Goal: Navigation & Orientation: Find specific page/section

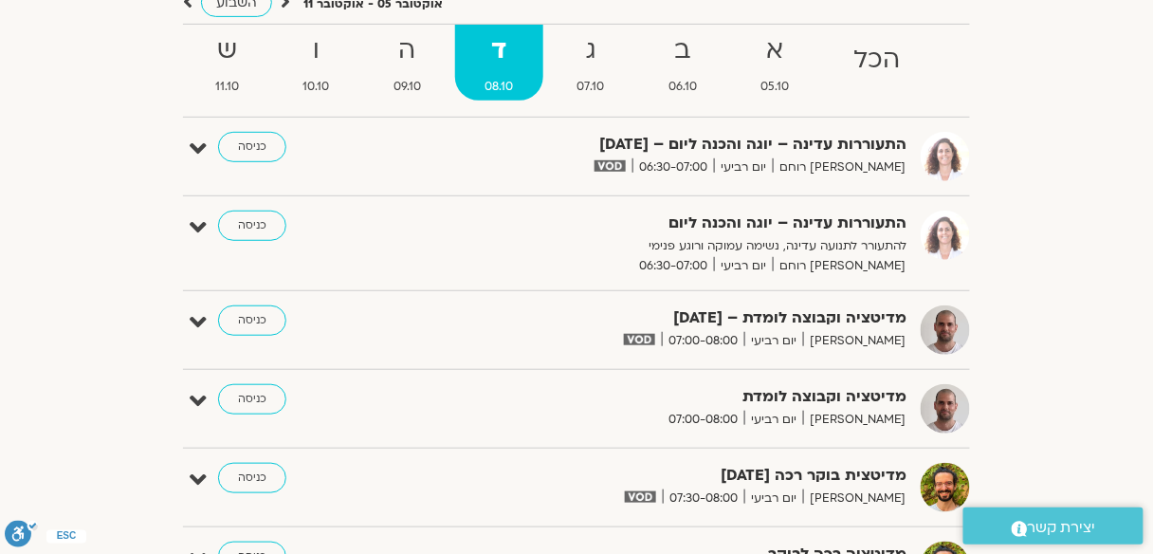
scroll to position [76, 0]
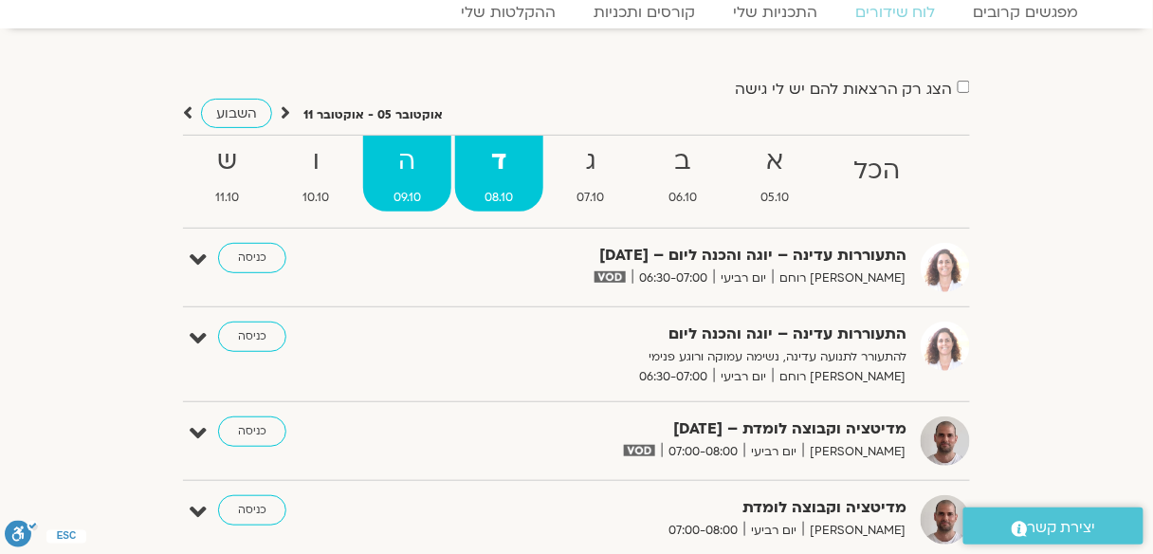
click at [418, 159] on strong "ה" at bounding box center [407, 161] width 88 height 43
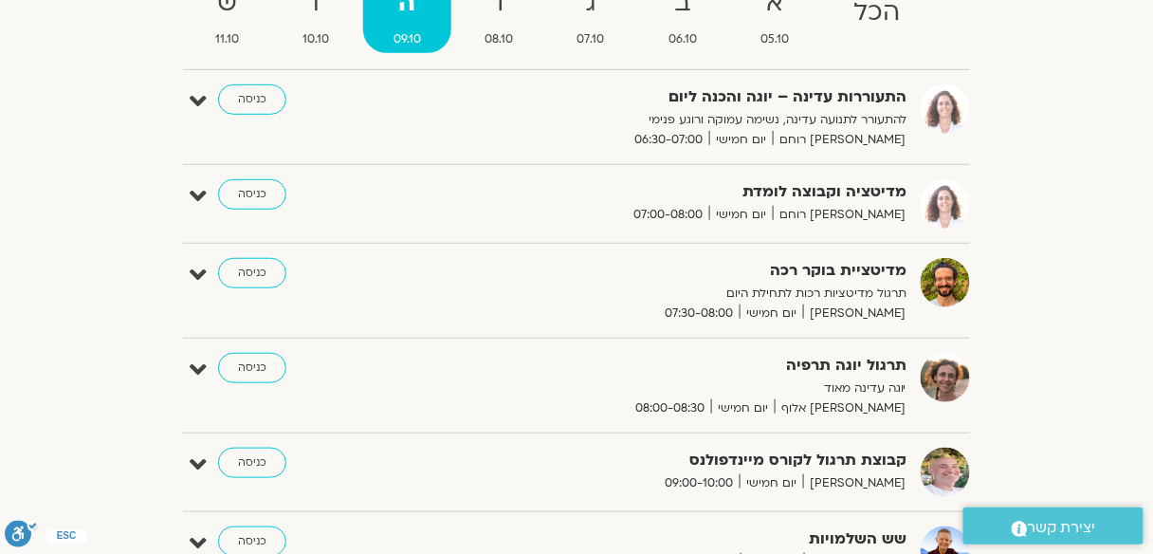
scroll to position [228, 0]
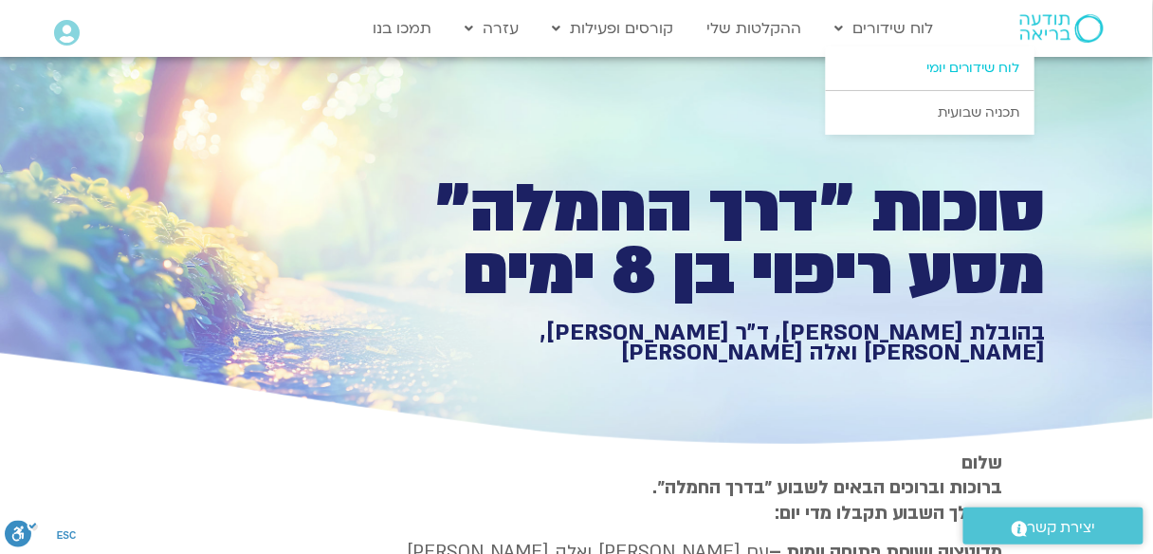
click at [959, 68] on link "לוח שידורים יומי" at bounding box center [930, 68] width 209 height 44
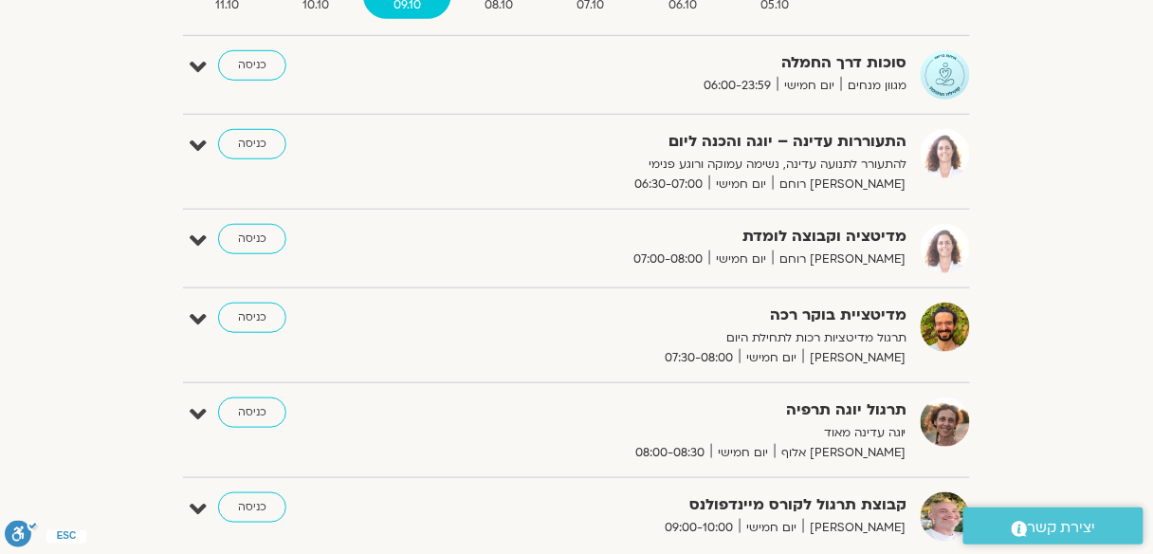
scroll to position [295, 0]
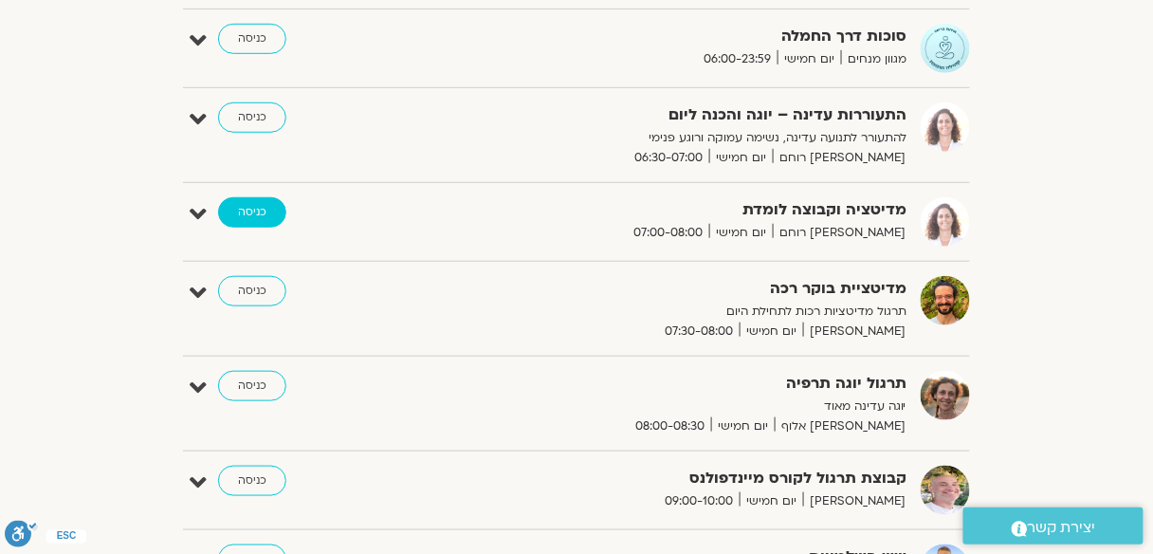
click at [259, 210] on link "כניסה" at bounding box center [252, 212] width 68 height 30
